Goal: Check status: Check status

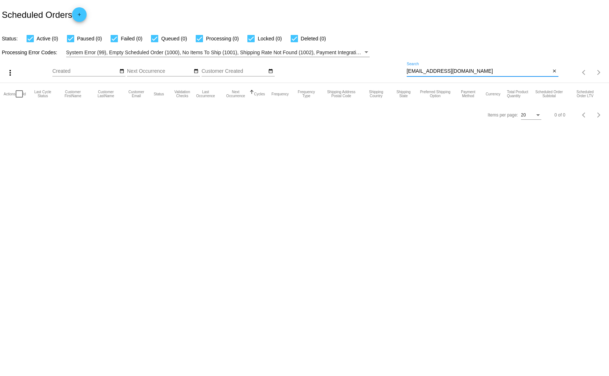
click at [423, 69] on input "[EMAIL_ADDRESS][DOMAIN_NAME]" at bounding box center [479, 71] width 144 height 6
paste input "[EMAIL_ADDRESS]"
click at [425, 67] on div "[EMAIL_ADDRESS][DOMAIN_NAME] Search" at bounding box center [479, 69] width 144 height 14
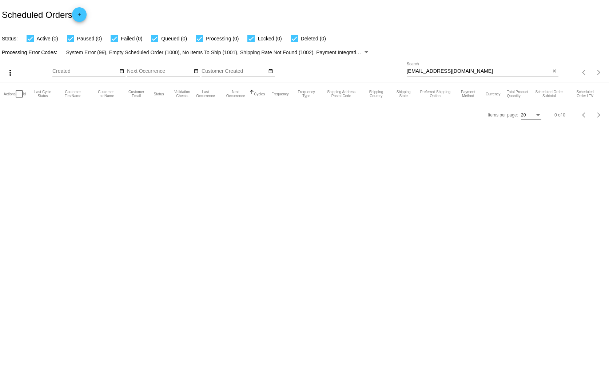
click at [425, 67] on div "[EMAIL_ADDRESS][DOMAIN_NAME] Search" at bounding box center [479, 69] width 144 height 14
paste input "[EMAIL_ADDRESS][DOMAIN_NAME]"
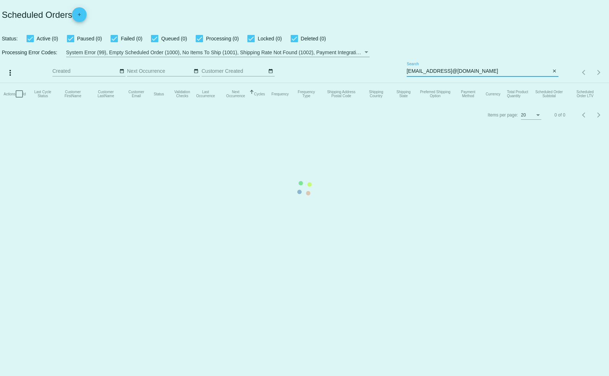
click at [461, 83] on mat-table "Actions Id Last Cycle Status Customer FirstName Customer LastName Customer Emai…" at bounding box center [304, 94] width 609 height 22
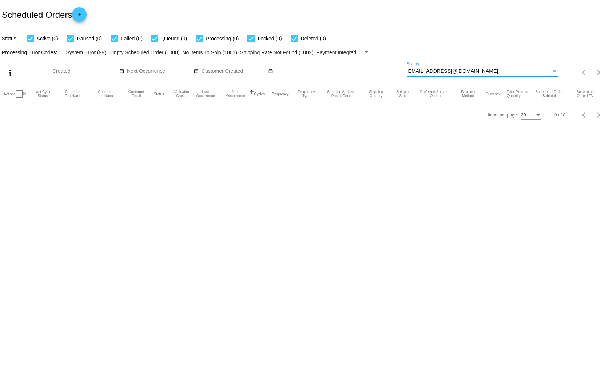
click at [462, 71] on input "[EMAIL_ADDRESS]@[DOMAIN_NAME]" at bounding box center [479, 71] width 144 height 6
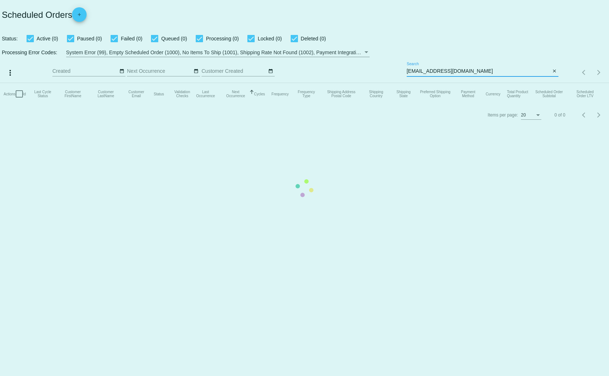
type input "[EMAIL_ADDRESS][DOMAIN_NAME]"
